Goal: Task Accomplishment & Management: Complete application form

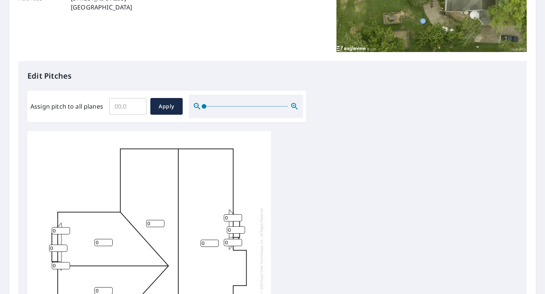
scroll to position [152, 0]
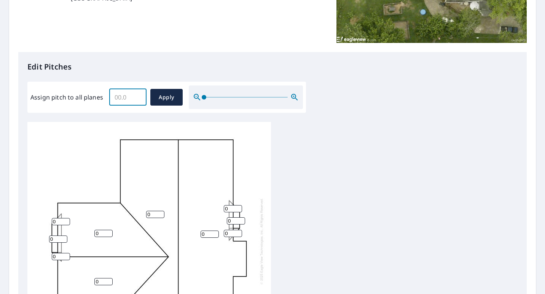
drag, startPoint x: 128, startPoint y: 94, endPoint x: 103, endPoint y: 94, distance: 24.7
click at [103, 94] on div "Assign pitch to all planes ​ Apply" at bounding box center [166, 98] width 272 height 24
click at [137, 91] on input "0.1" at bounding box center [127, 97] width 37 height 21
click at [137, 91] on input "0.2" at bounding box center [127, 97] width 37 height 21
click at [137, 91] on input "0.3" at bounding box center [127, 97] width 37 height 21
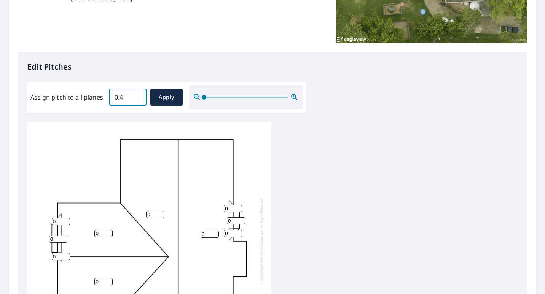
type input "0.4"
click at [137, 91] on input "0.4" at bounding box center [127, 97] width 37 height 21
click at [129, 92] on input "0.4" at bounding box center [127, 97] width 37 height 21
drag, startPoint x: 124, startPoint y: 94, endPoint x: 108, endPoint y: 94, distance: 16.0
click at [108, 94] on div "Assign pitch to all planes 0.4 ​ Apply" at bounding box center [166, 98] width 272 height 24
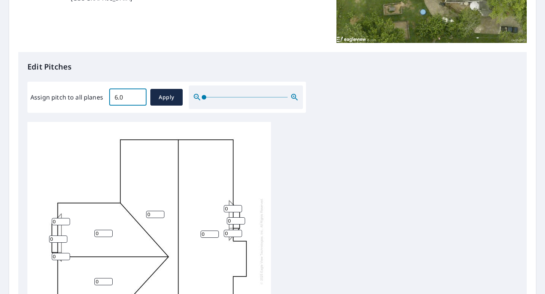
type input "6.0"
click at [157, 95] on span "Apply" at bounding box center [166, 98] width 20 height 10
type input "6.0"
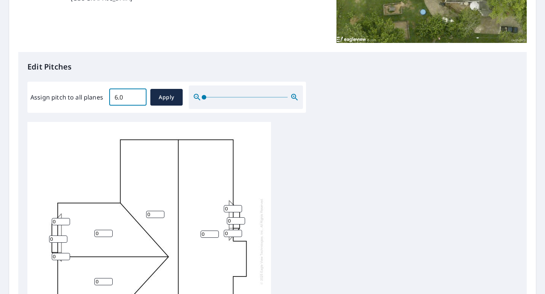
type input "6.0"
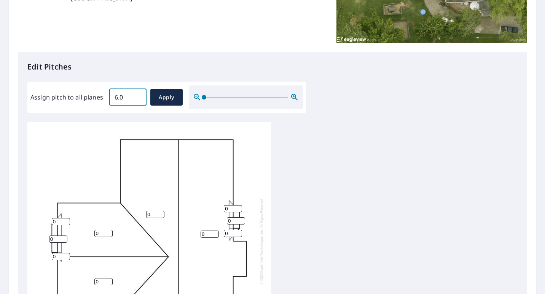
type input "6.0"
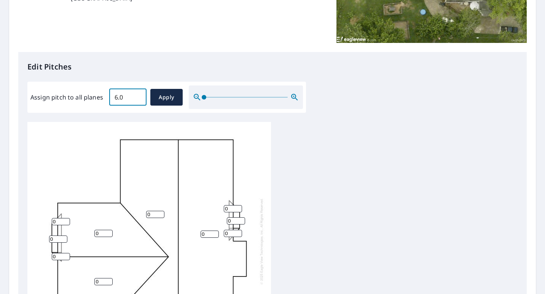
type input "6.0"
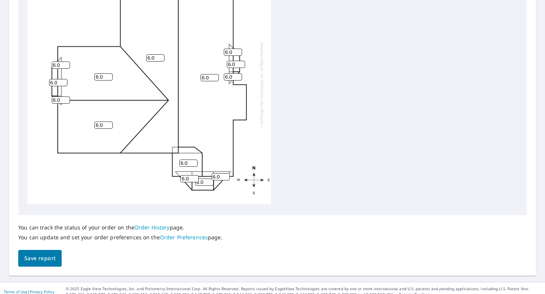
scroll to position [307, 0]
click at [40, 254] on span "Save report" at bounding box center [39, 259] width 31 height 10
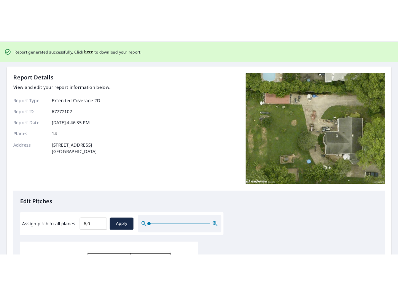
scroll to position [0, 0]
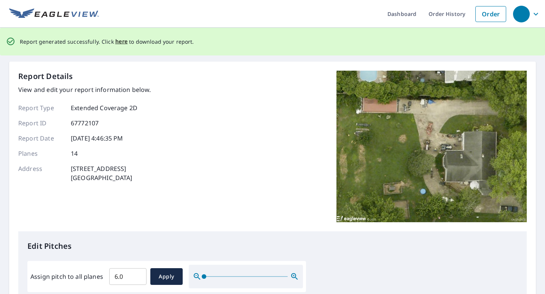
click at [119, 42] on span "here" at bounding box center [121, 42] width 13 height 10
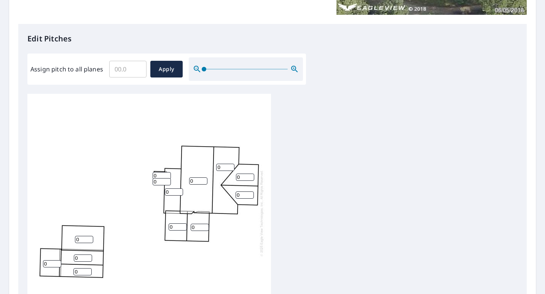
scroll to position [190, 0]
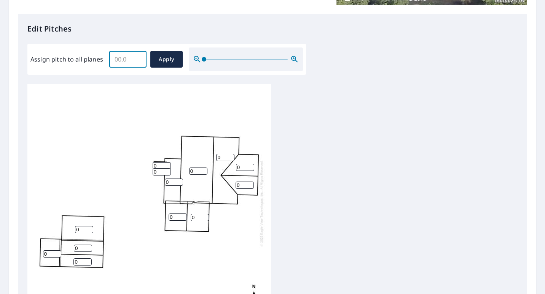
drag, startPoint x: 127, startPoint y: 54, endPoint x: 103, endPoint y: 55, distance: 24.0
click at [103, 55] on div "Assign pitch to all planes ​ Apply" at bounding box center [166, 60] width 272 height 24
type input "6.0"
click at [157, 61] on button "Apply" at bounding box center [166, 59] width 32 height 17
type input "6.0"
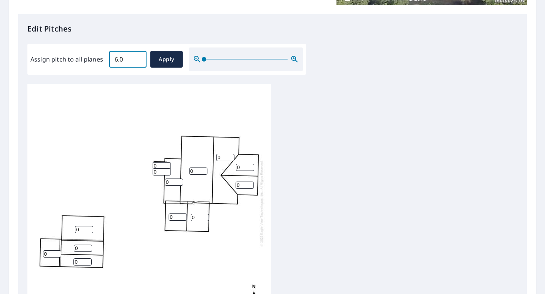
type input "6.0"
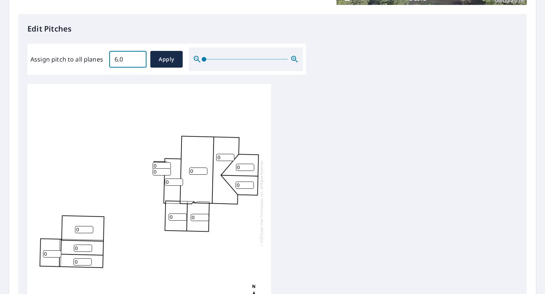
type input "6.0"
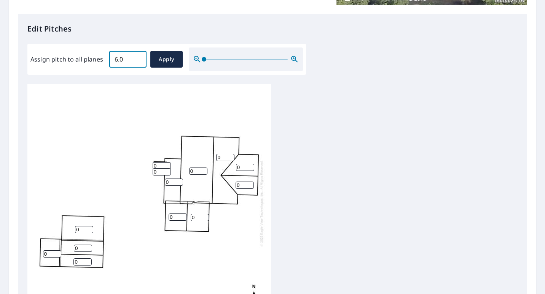
type input "6.0"
drag, startPoint x: 86, startPoint y: 222, endPoint x: 71, endPoint y: 221, distance: 15.3
click at [71, 221] on div "6.0 6.0 6.0 6.0 6.0 6.0 6.0 6.0 6.0 6.0 6.0 6.0 6.0" at bounding box center [148, 203] width 243 height 239
type input "0"
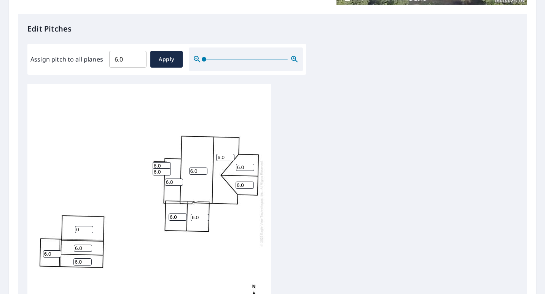
drag, startPoint x: 83, startPoint y: 244, endPoint x: 72, endPoint y: 244, distance: 11.4
click at [72, 244] on div "6.0 6.0 0 6.0 6.0 6.0 6.0 6.0 6.0 6.0 6.0 6.0 6.0" at bounding box center [148, 203] width 243 height 239
type input "0"
drag, startPoint x: 83, startPoint y: 256, endPoint x: 68, endPoint y: 255, distance: 14.5
click at [68, 255] on div "6.0 6.0 0 6.0 0 6.0 6.0 6.0 6.0 6.0 6.0 6.0 6.0" at bounding box center [148, 203] width 243 height 239
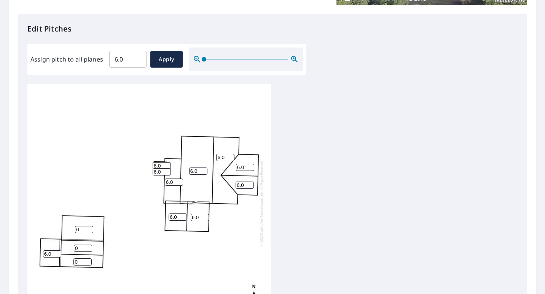
type input "0"
drag, startPoint x: 54, startPoint y: 248, endPoint x: 50, endPoint y: 248, distance: 4.2
type input "5"
click at [50, 251] on input "5" at bounding box center [52, 254] width 18 height 7
type input "0"
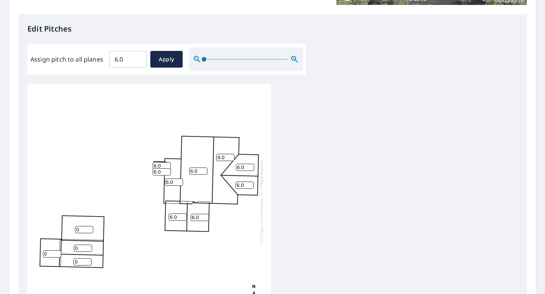
click at [140, 249] on div "6.0 6.0 0 6.0 0 6.0 6.0 6.0 0 0 6.0 6.0 6.0" at bounding box center [148, 203] width 243 height 239
click at [167, 162] on input "5" at bounding box center [162, 165] width 18 height 7
click at [167, 162] on input "4" at bounding box center [162, 165] width 18 height 7
click at [167, 162] on input "3" at bounding box center [162, 165] width 18 height 7
type input "2"
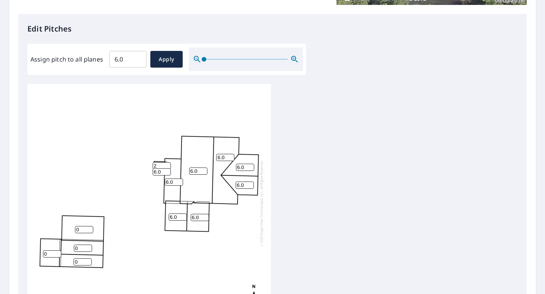
click at [167, 162] on input "2" at bounding box center [162, 165] width 18 height 7
click at [167, 168] on input "5" at bounding box center [162, 171] width 18 height 7
click at [167, 168] on input "4" at bounding box center [162, 171] width 18 height 7
click at [167, 168] on input "3" at bounding box center [162, 171] width 18 height 7
type input "2"
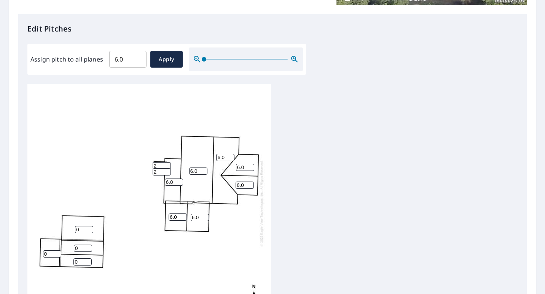
click at [167, 168] on input "2" at bounding box center [162, 171] width 18 height 7
click at [135, 205] on div "6.0 6.0 0 6.0 0 6.0 6.0 6.0 0 0 6.0 2 2" at bounding box center [148, 203] width 243 height 239
click at [179, 179] on input "5" at bounding box center [174, 182] width 18 height 7
click at [179, 179] on input "4" at bounding box center [174, 182] width 18 height 7
click at [179, 179] on input "3" at bounding box center [174, 182] width 18 height 7
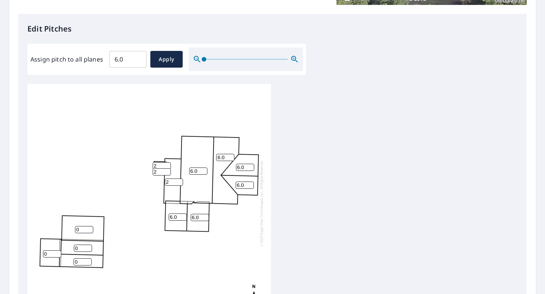
click at [179, 179] on input "2" at bounding box center [174, 182] width 18 height 7
click at [179, 179] on input "1" at bounding box center [174, 182] width 18 height 7
type input "2"
click at [179, 179] on input "2" at bounding box center [174, 182] width 18 height 7
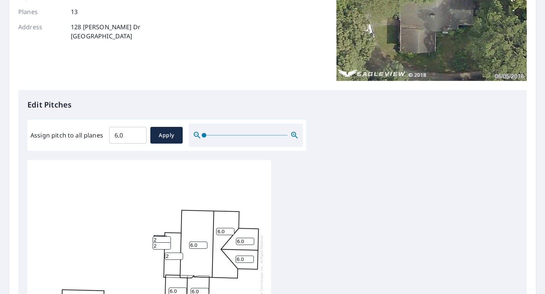
scroll to position [7, 0]
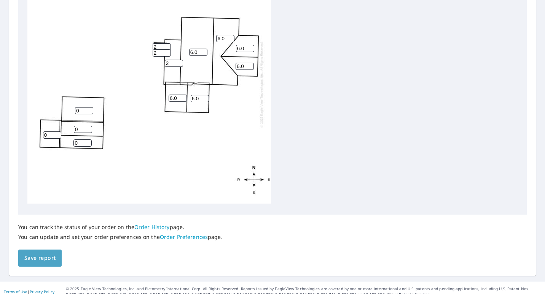
click at [37, 255] on span "Save report" at bounding box center [39, 259] width 31 height 10
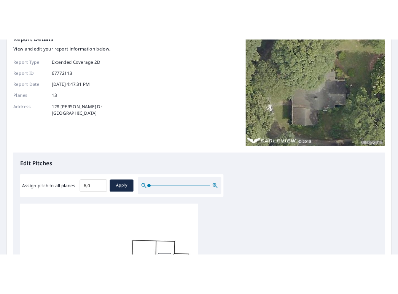
scroll to position [0, 0]
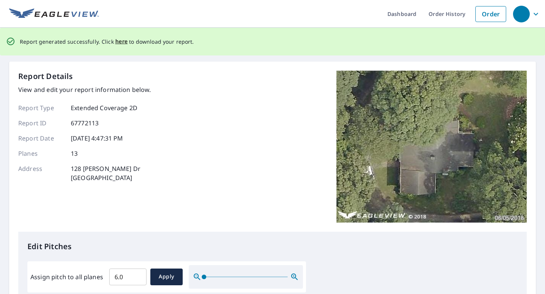
click at [121, 42] on span "here" at bounding box center [121, 42] width 13 height 10
click at [118, 41] on span "here" at bounding box center [121, 42] width 13 height 10
click at [117, 43] on span "here" at bounding box center [121, 42] width 13 height 10
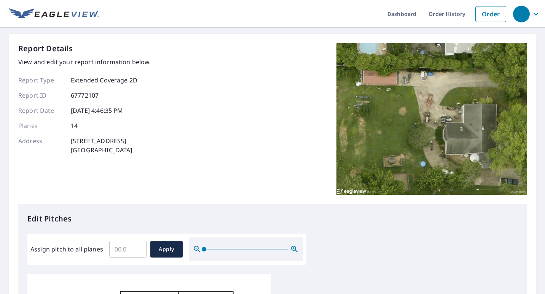
click at [227, 53] on div "Report Details View and edit your report information below. Report Type Extende…" at bounding box center [272, 123] width 508 height 161
